Goal: Task Accomplishment & Management: Manage account settings

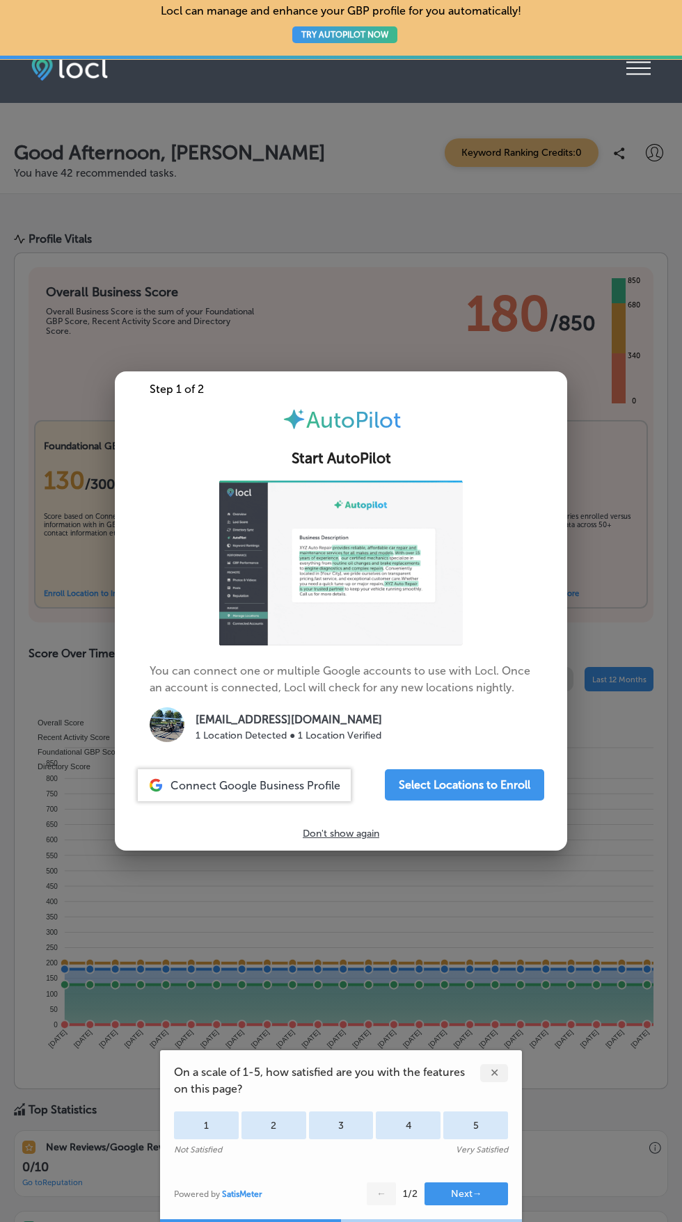
click at [365, 851] on div "Step 1 of 2 AutoPilot Start AutoPilot You can connect one or multiple Google ac…" at bounding box center [341, 610] width 452 height 479
click at [352, 851] on div "Step 1 of 2 AutoPilot Start AutoPilot You can connect one or multiple Google ac…" at bounding box center [341, 610] width 452 height 479
click at [358, 840] on p "Don't show again" at bounding box center [341, 834] width 77 height 12
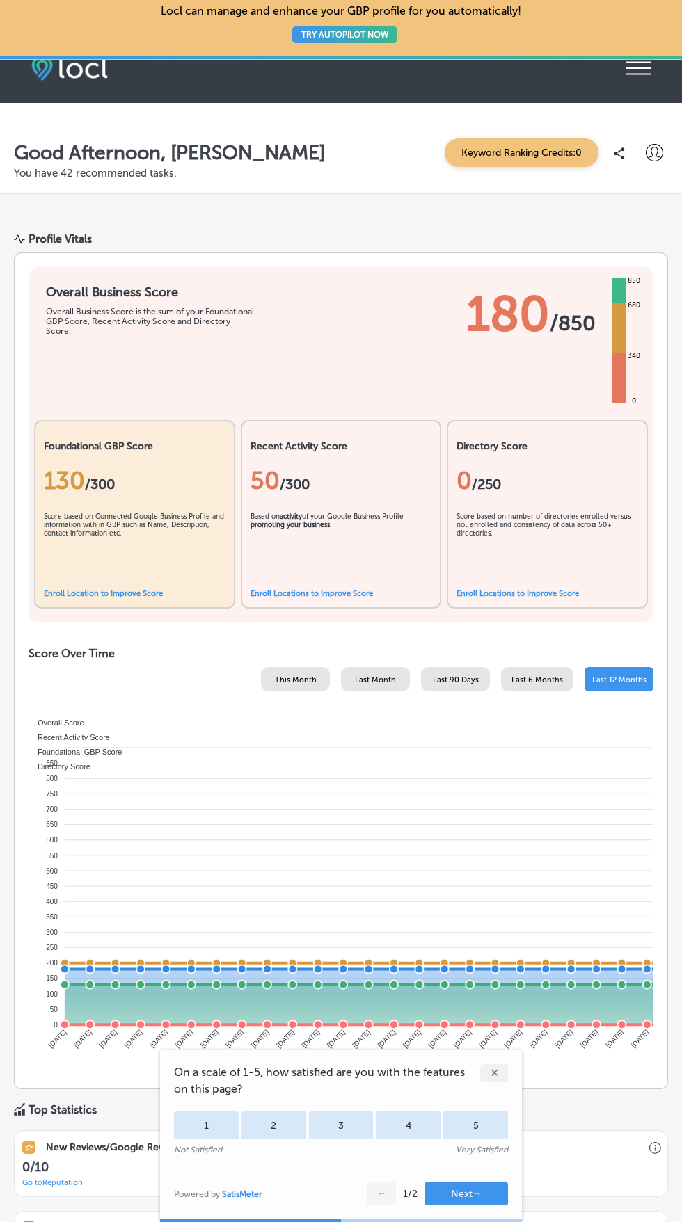
click at [494, 1072] on div "✕" at bounding box center [494, 1073] width 28 height 18
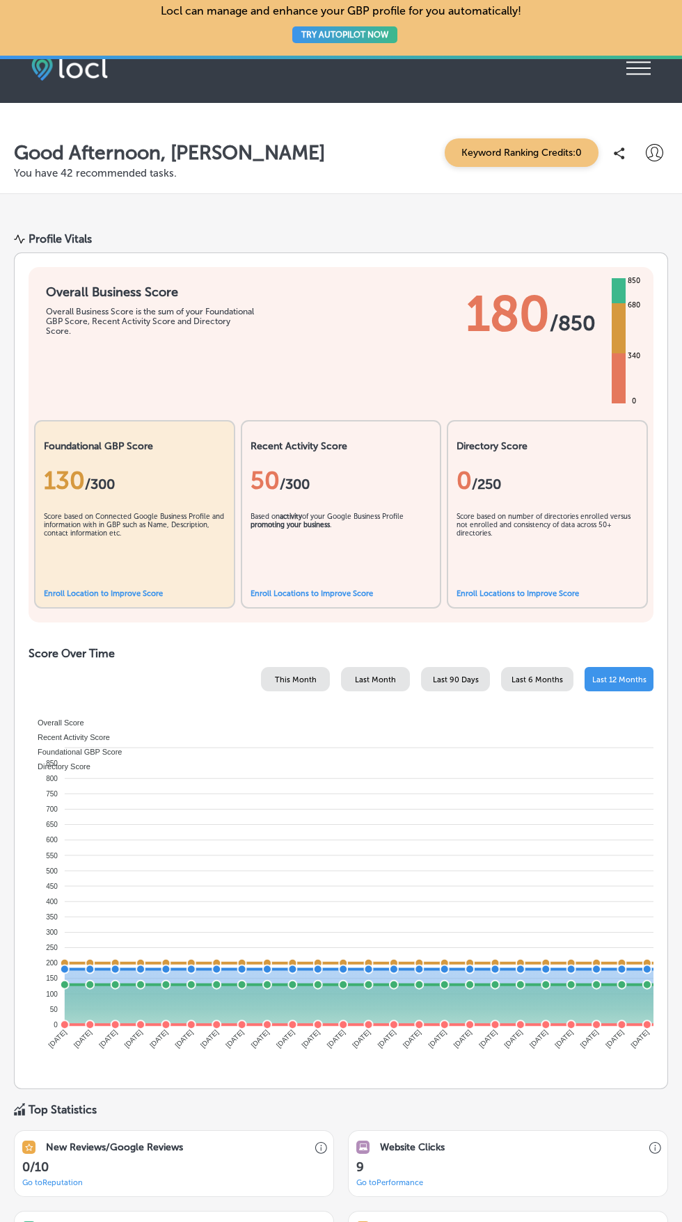
click at [633, 72] on icon "iconmonstr-menu-thin copy Created with Sketch." at bounding box center [638, 68] width 24 height 21
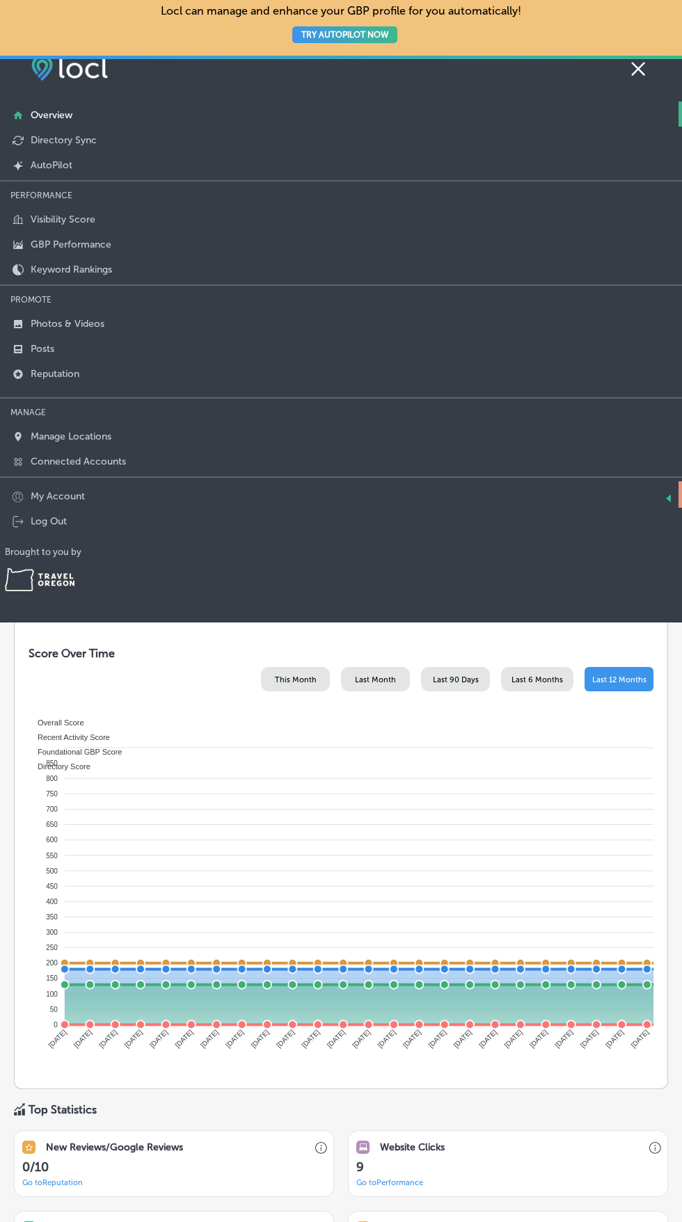
click at [65, 495] on p "My Account" at bounding box center [58, 496] width 54 height 12
select select "US"
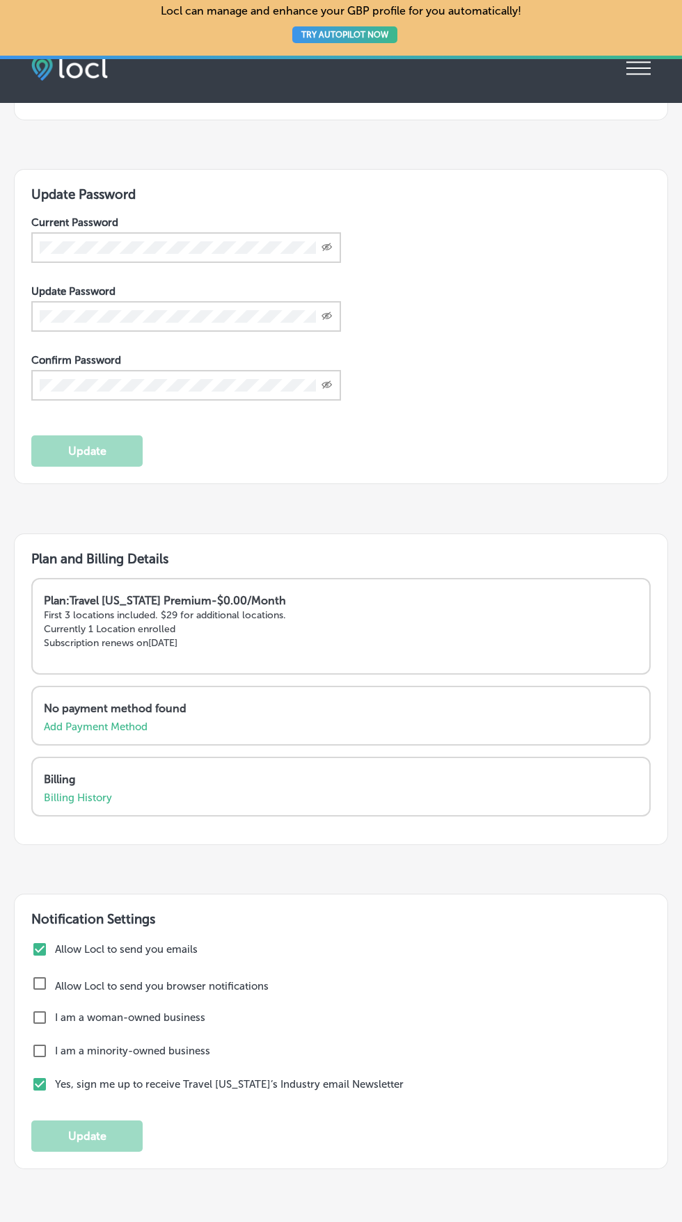
scroll to position [227, 0]
